Goal: Task Accomplishment & Management: Manage account settings

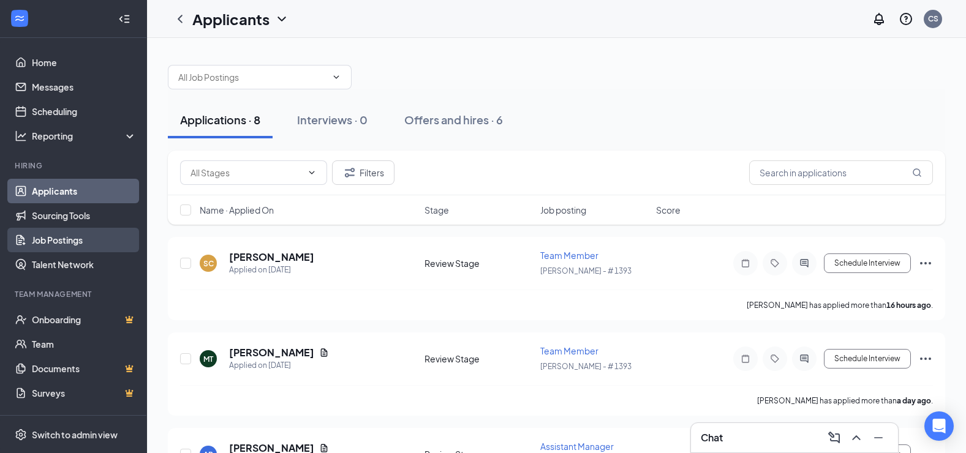
click at [42, 234] on link "Job Postings" at bounding box center [84, 240] width 105 height 24
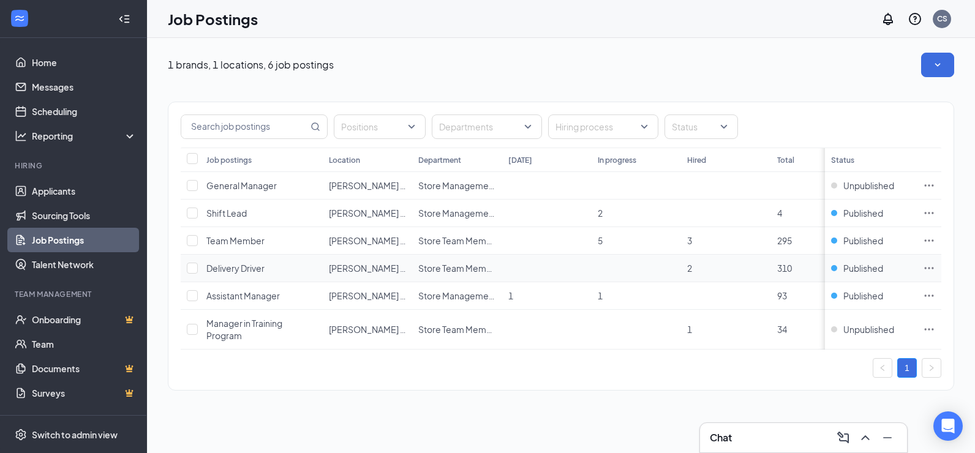
click at [222, 265] on span "Delivery Driver" at bounding box center [235, 268] width 58 height 11
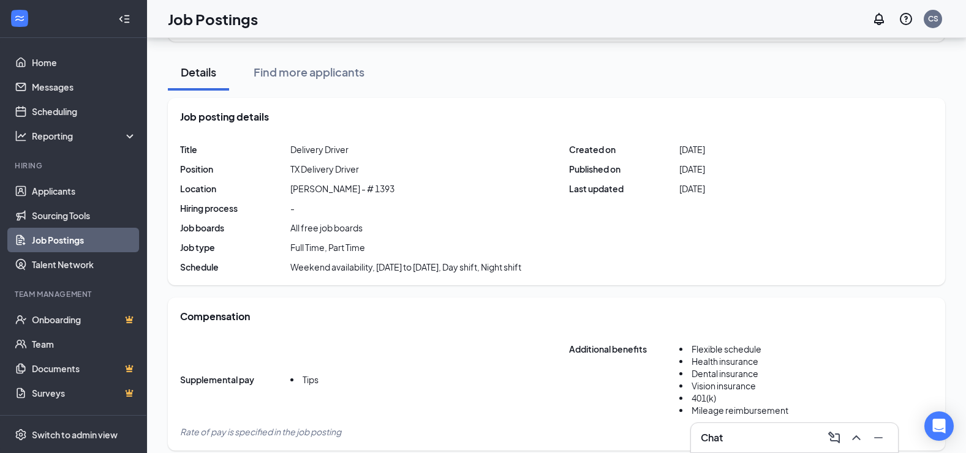
scroll to position [122, 0]
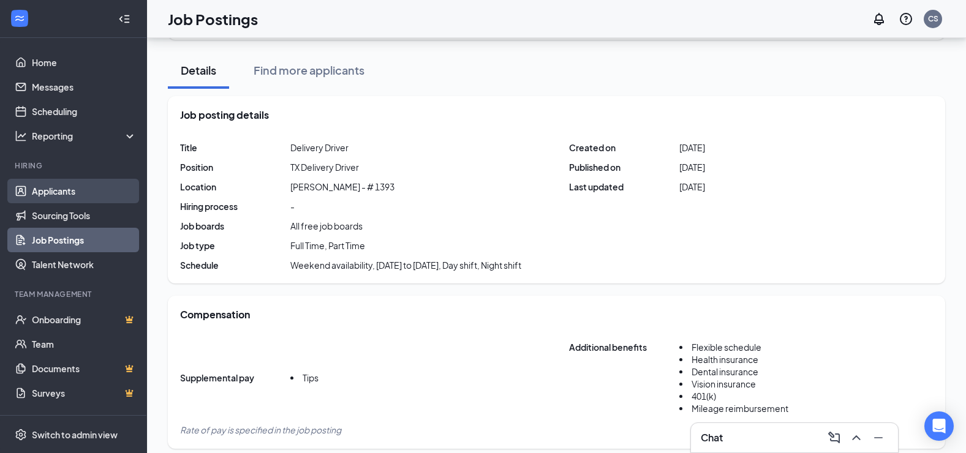
click at [78, 196] on link "Applicants" at bounding box center [84, 191] width 105 height 24
